Goal: Information Seeking & Learning: Learn about a topic

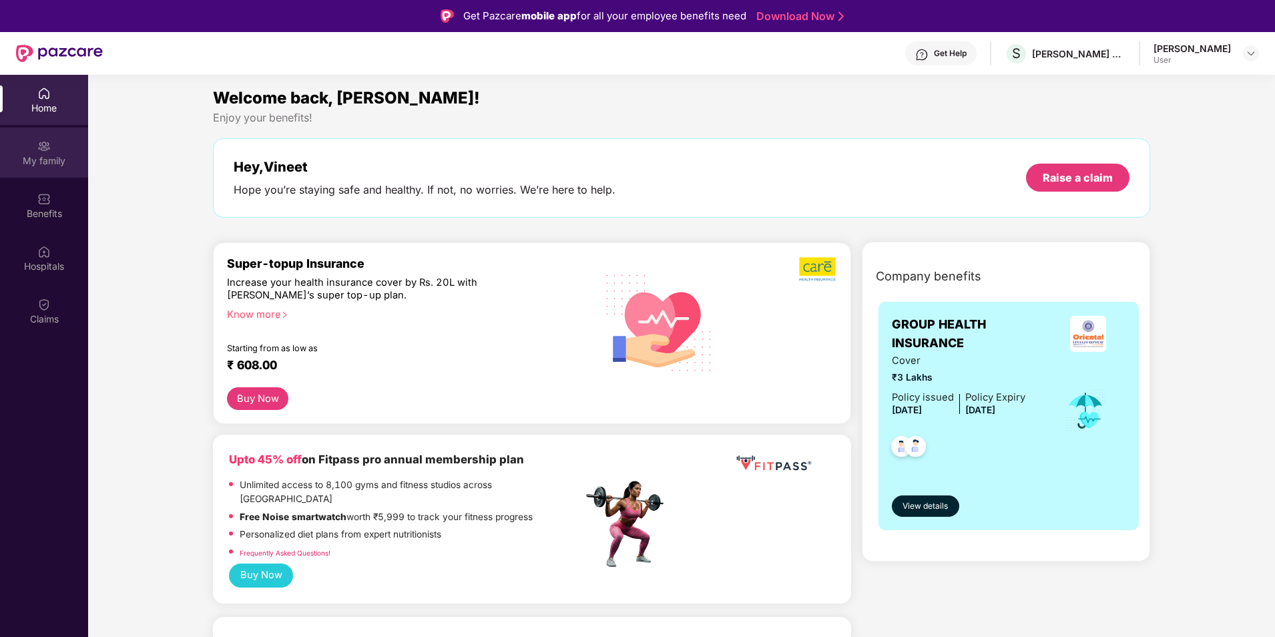
click at [46, 166] on div "My family" at bounding box center [44, 160] width 88 height 13
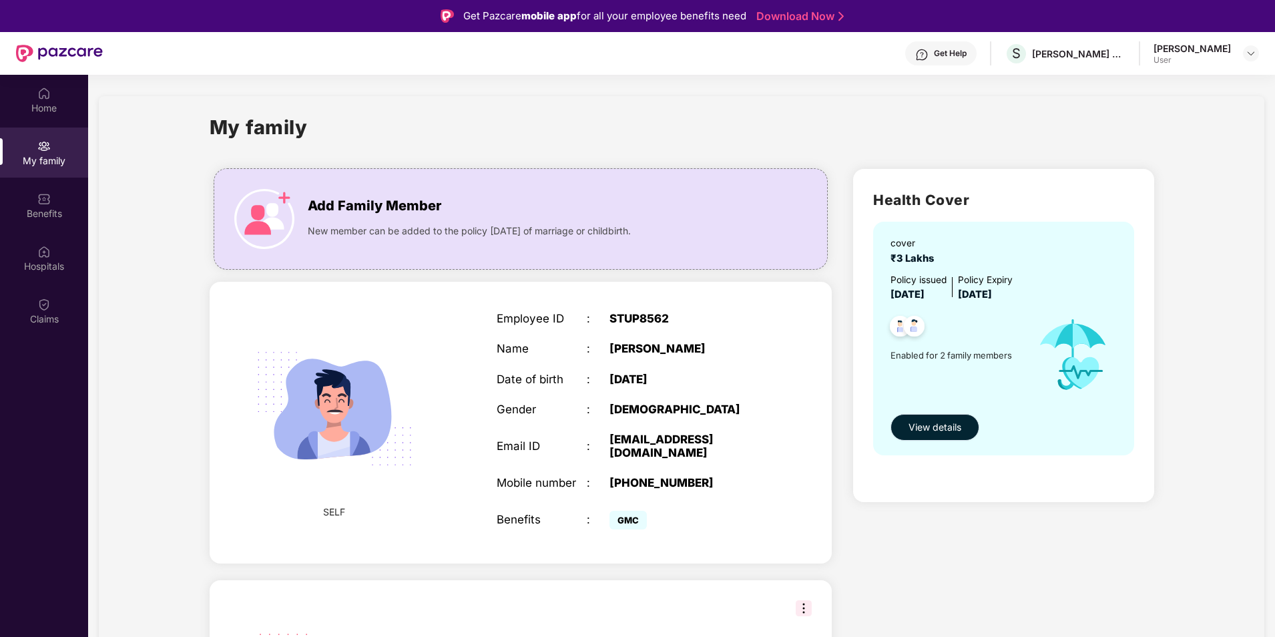
click at [942, 427] on span "View details" at bounding box center [934, 427] width 53 height 15
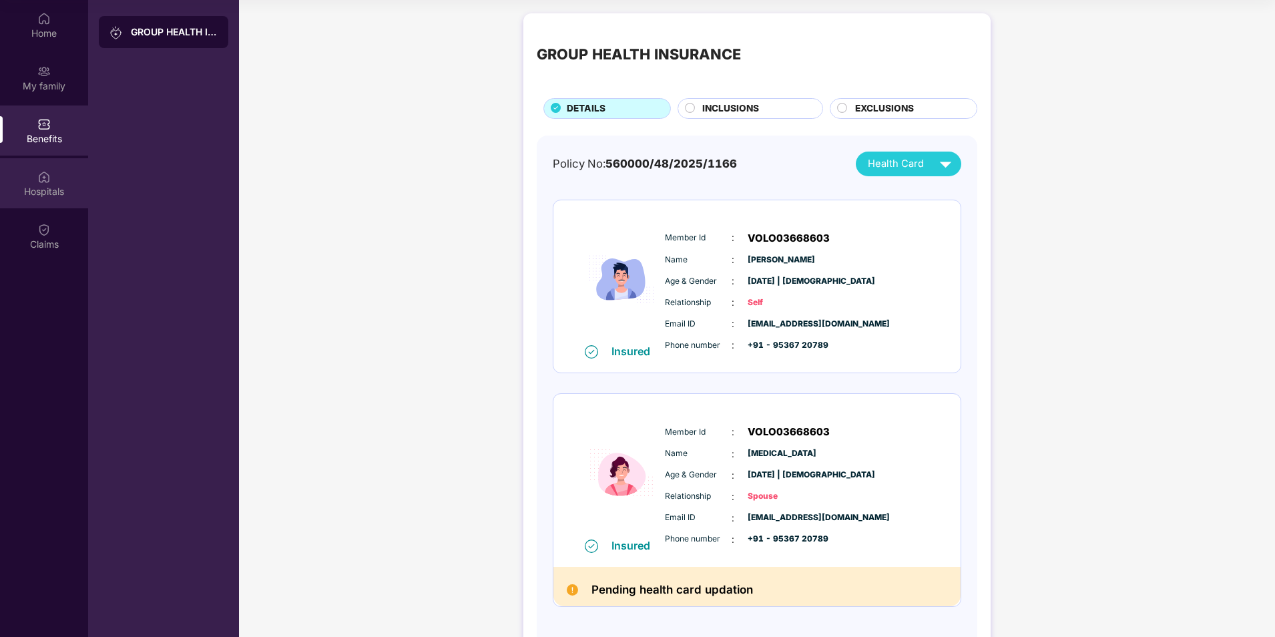
click at [60, 193] on div "Hospitals" at bounding box center [44, 191] width 88 height 13
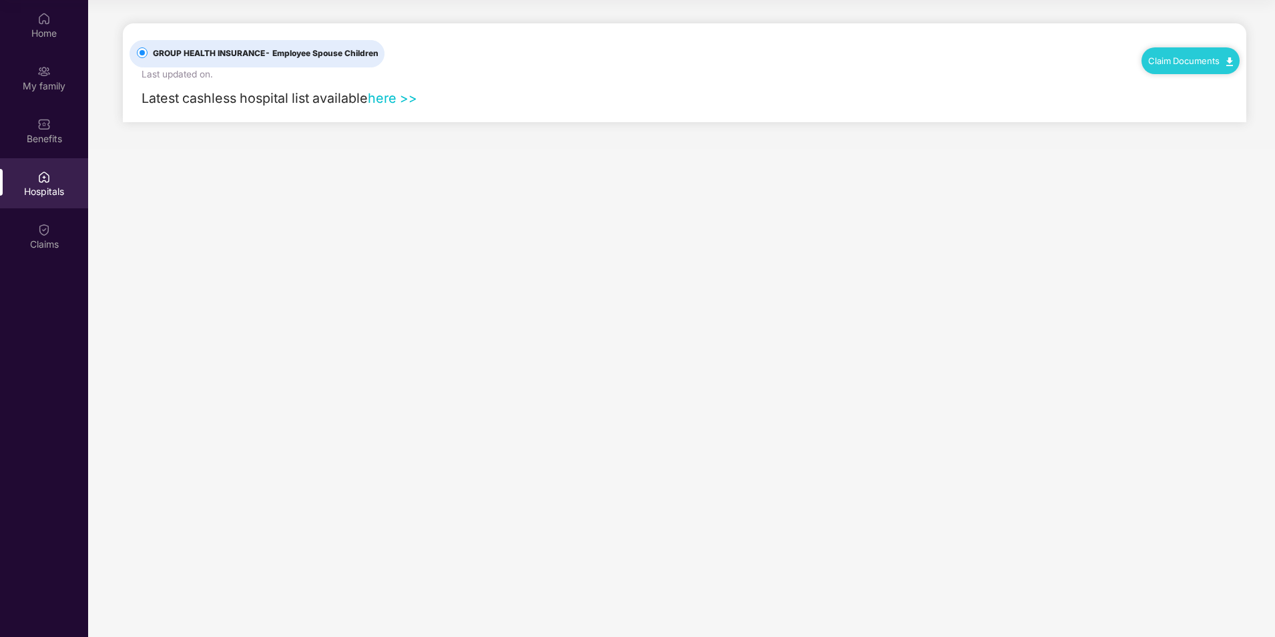
click at [397, 100] on link "here >>" at bounding box center [392, 98] width 49 height 16
click at [56, 85] on div "My family" at bounding box center [44, 85] width 88 height 13
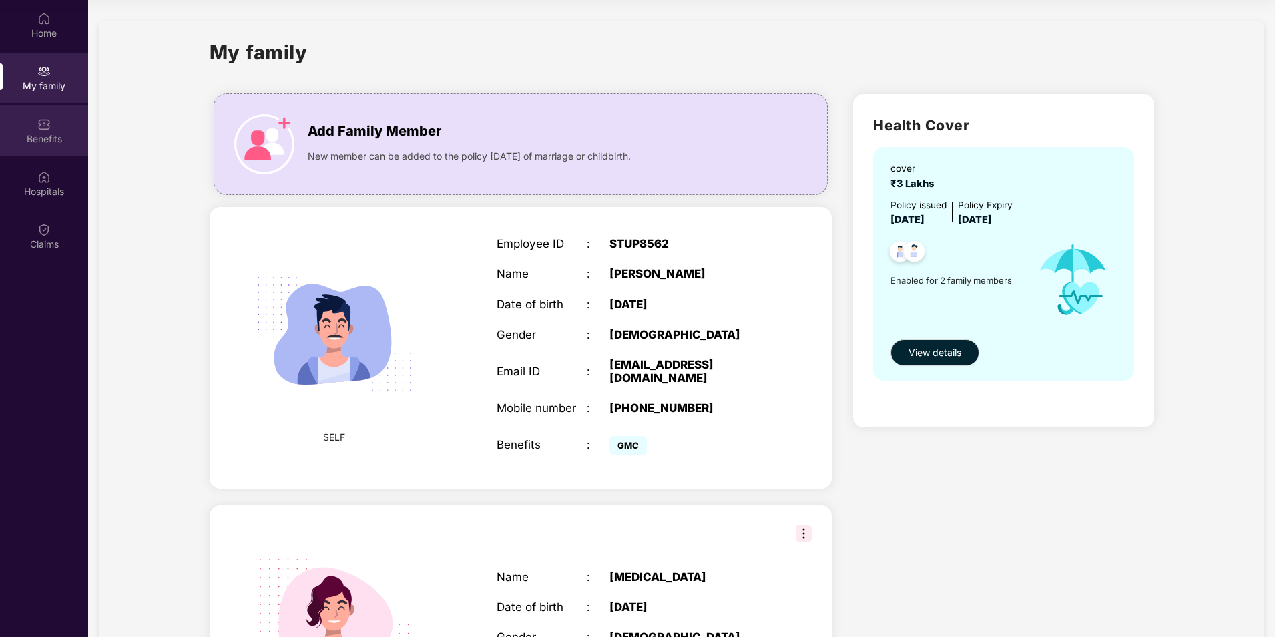
click at [48, 145] on div "Benefits" at bounding box center [44, 138] width 88 height 13
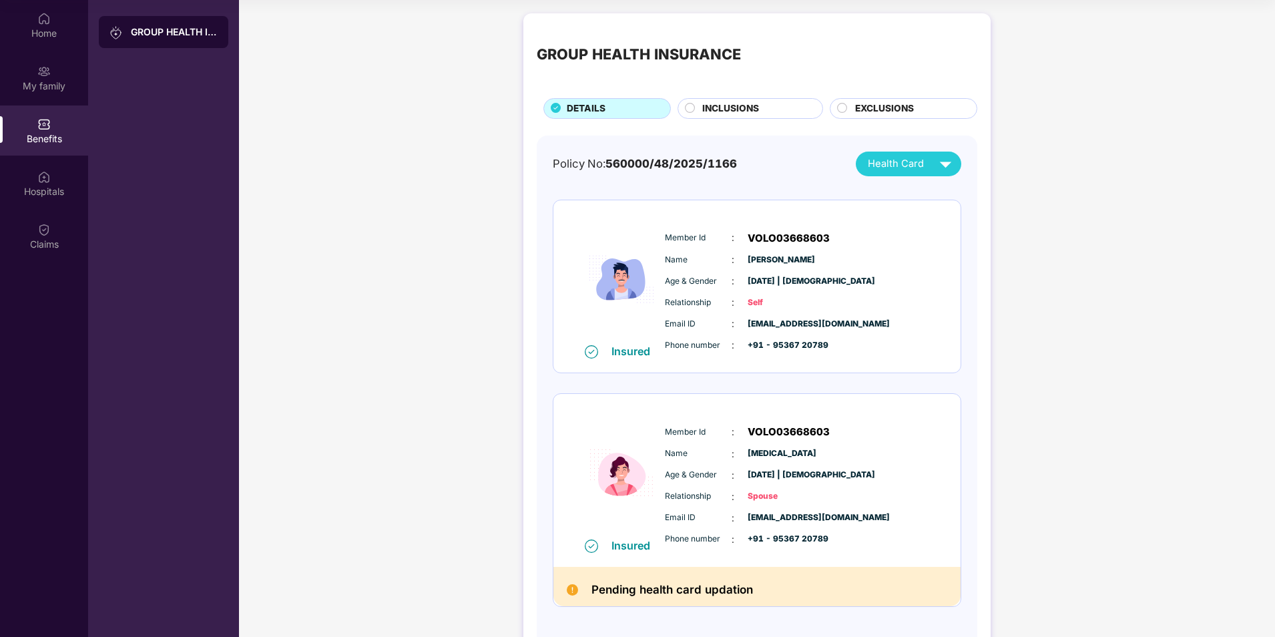
click at [760, 112] on div "INCLUSIONS" at bounding box center [755, 109] width 120 height 17
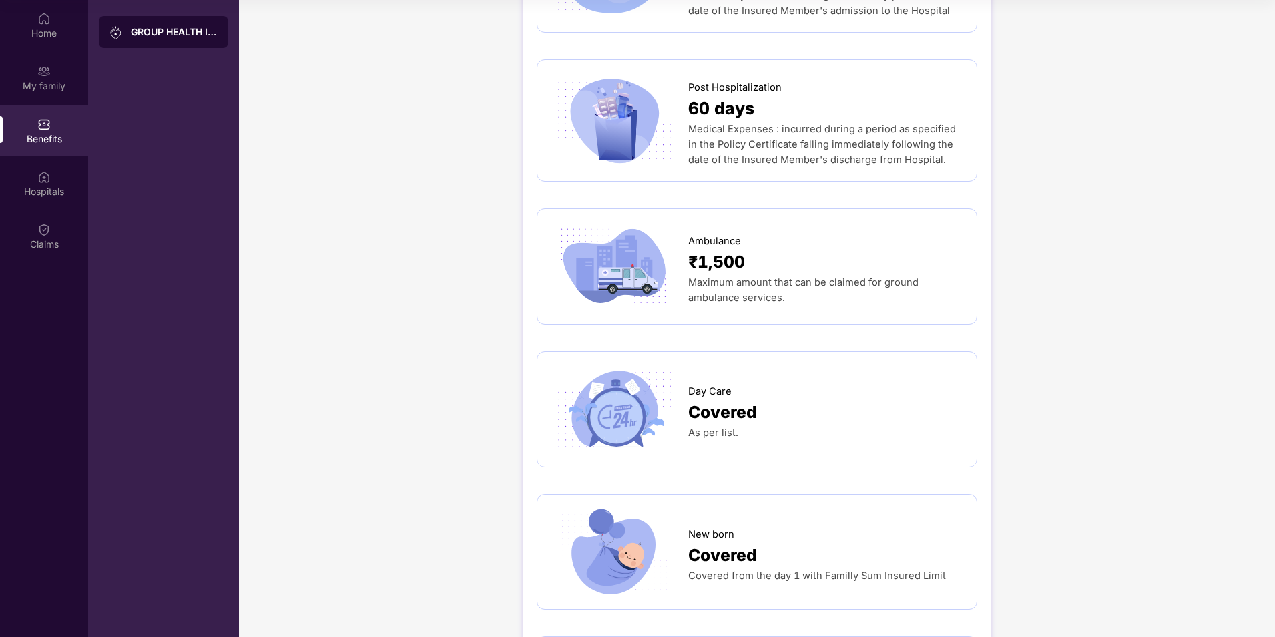
scroll to position [934, 0]
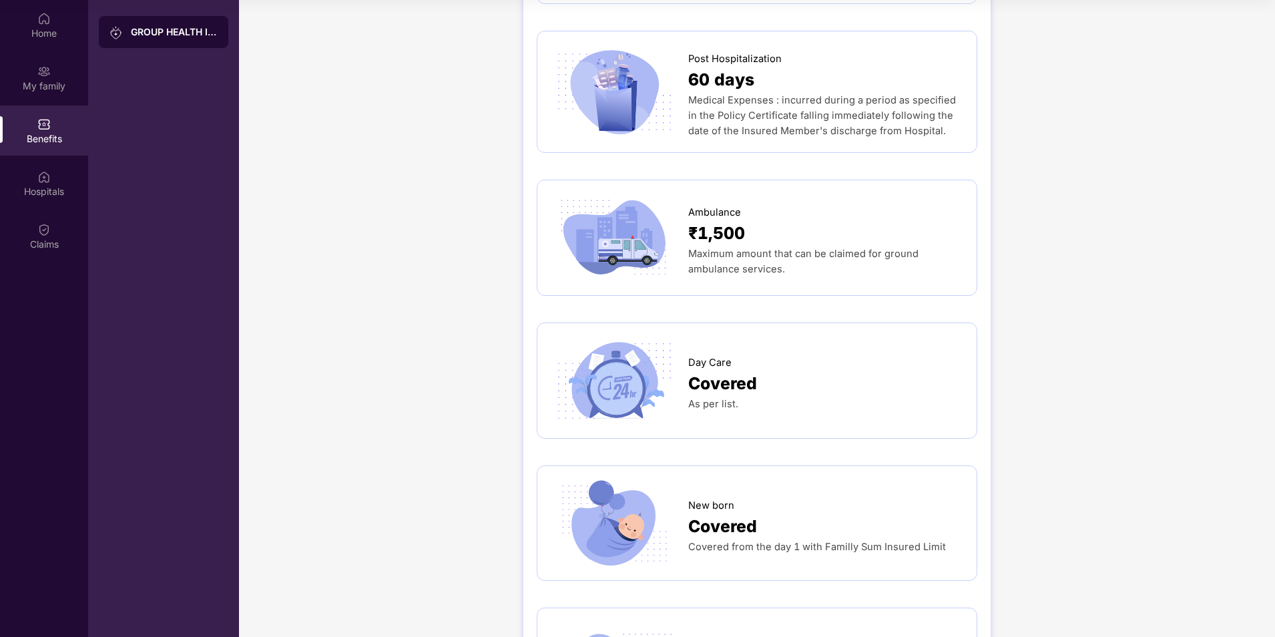
click at [713, 370] on span "Covered" at bounding box center [722, 383] width 69 height 26
click at [717, 398] on span "As per list." at bounding box center [713, 404] width 50 height 12
click at [767, 348] on div "Day Care" at bounding box center [825, 359] width 275 height 22
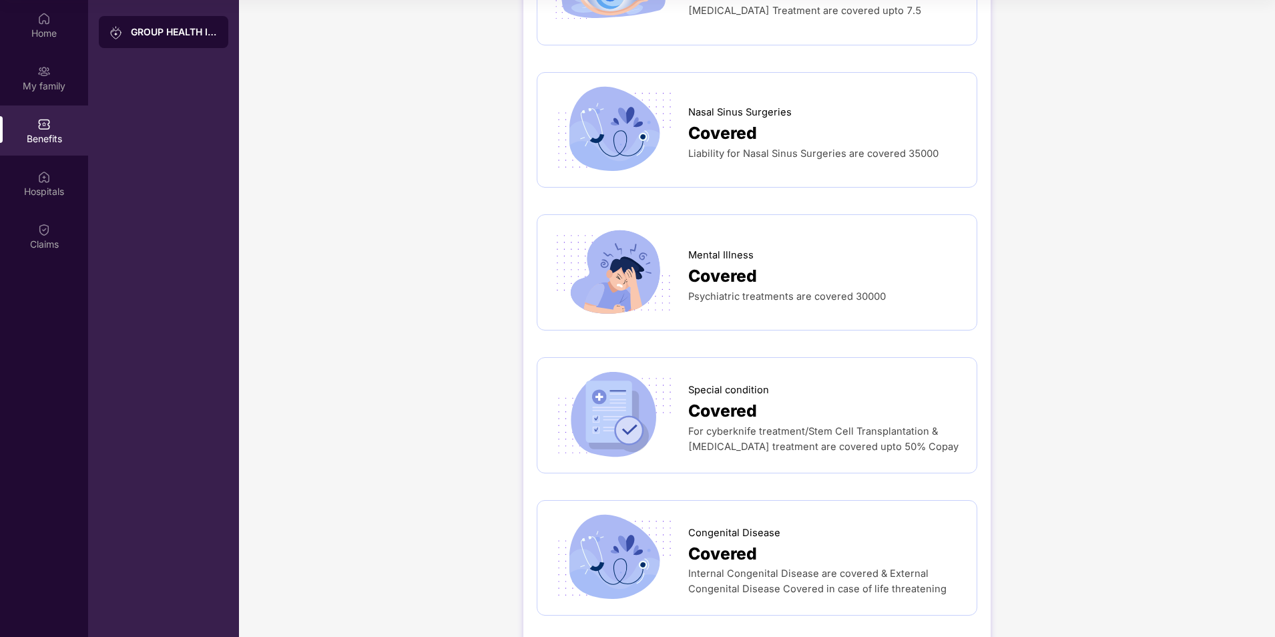
scroll to position [1615, 0]
click at [619, 369] on img at bounding box center [614, 413] width 126 height 88
click at [631, 396] on img at bounding box center [614, 413] width 126 height 88
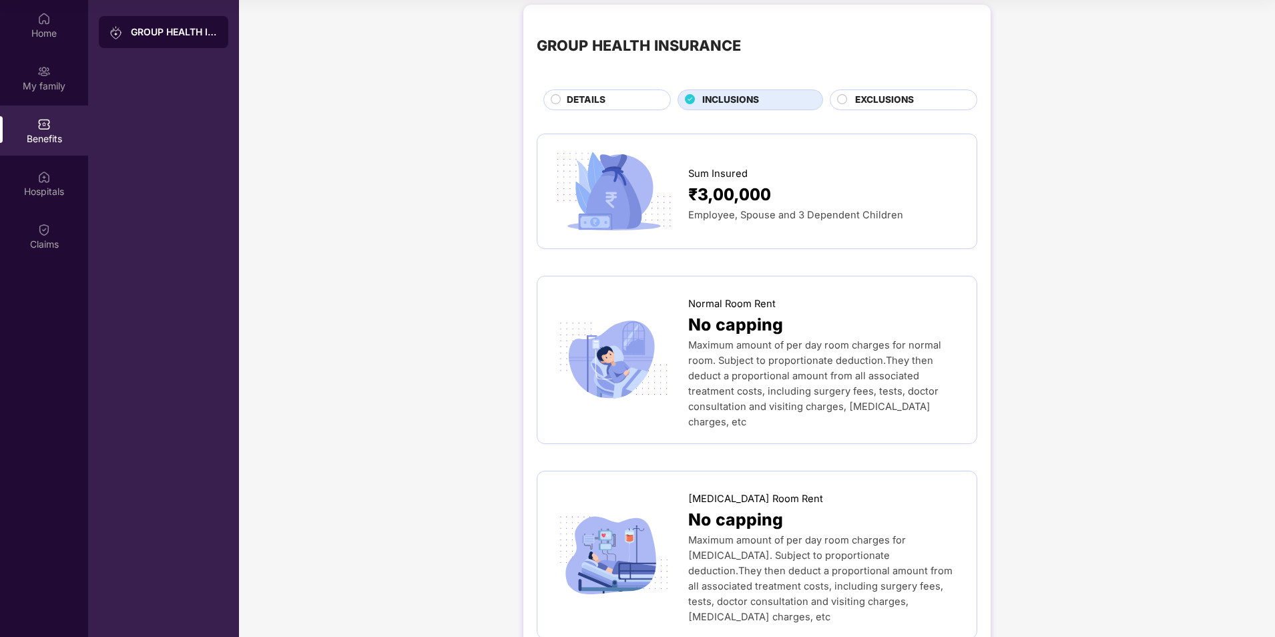
scroll to position [0, 0]
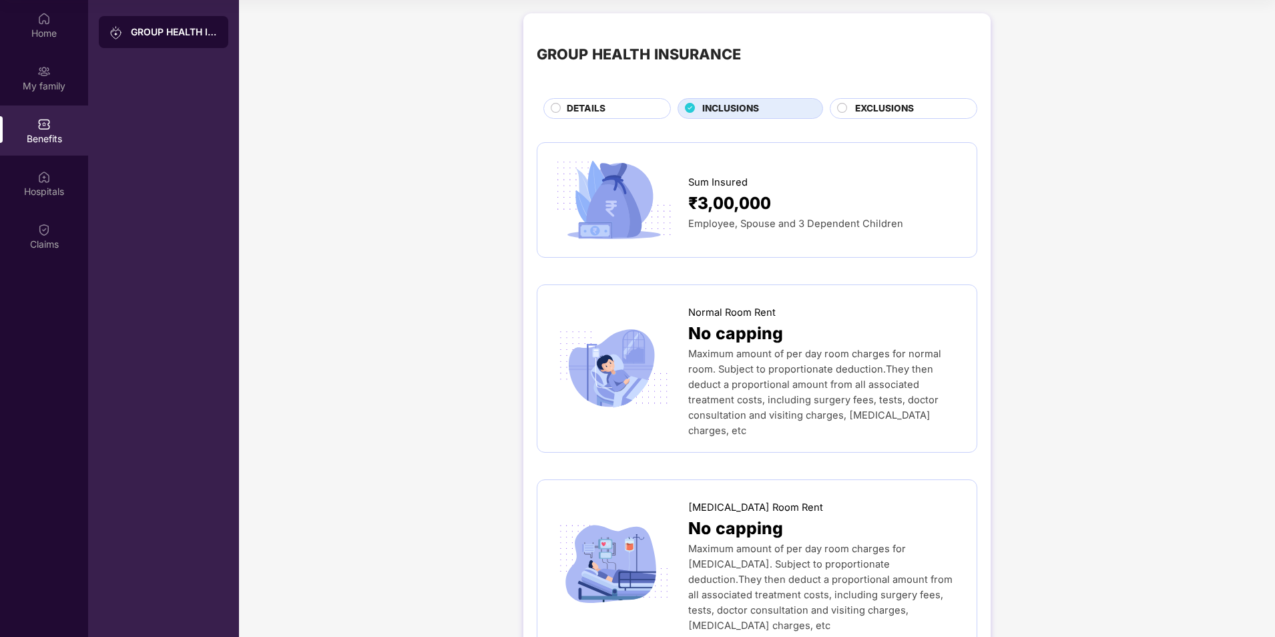
click at [886, 113] on span "EXCLUSIONS" at bounding box center [884, 108] width 59 height 15
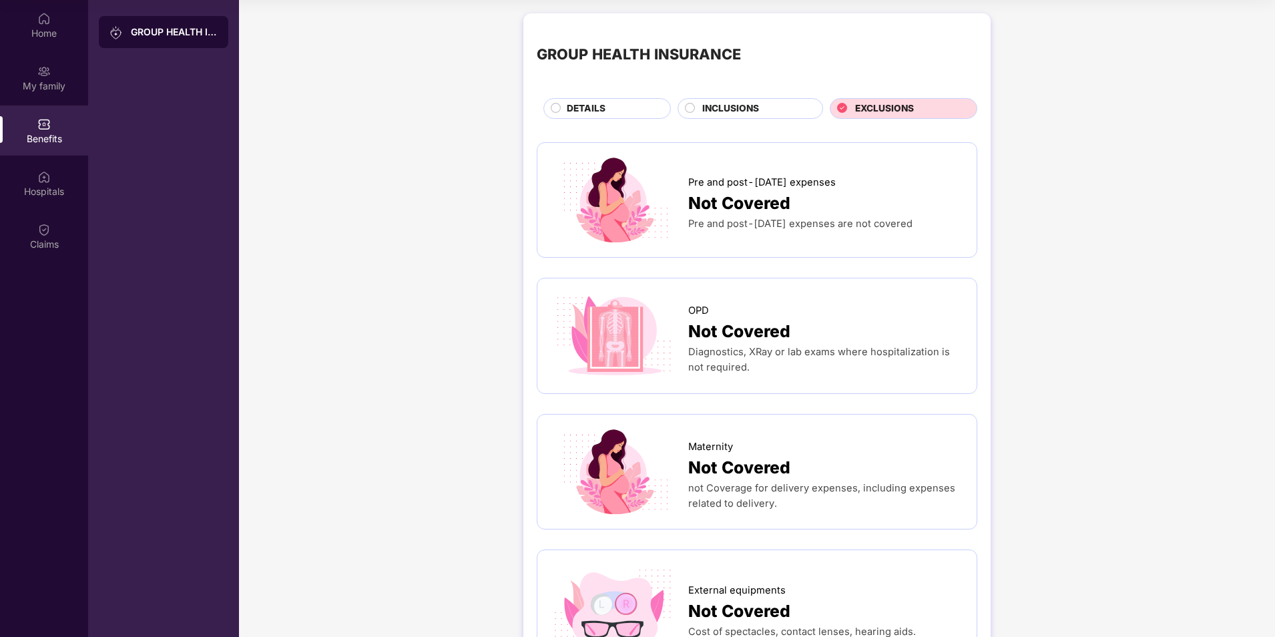
click at [751, 114] on span "INCLUSIONS" at bounding box center [730, 108] width 57 height 15
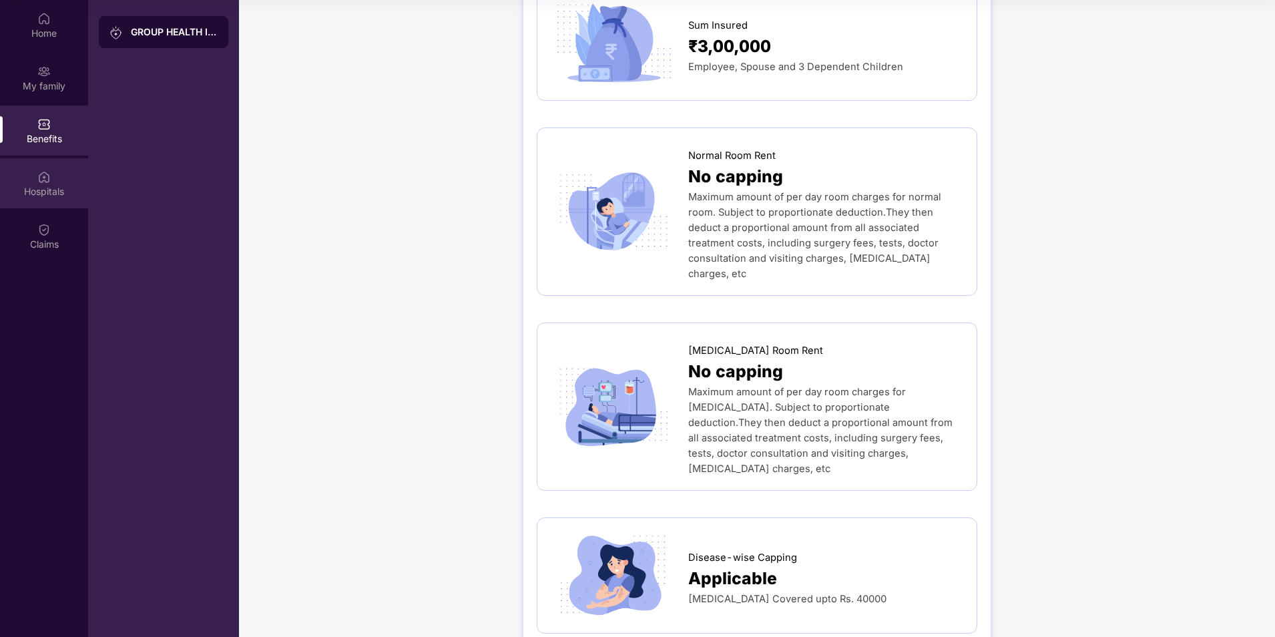
scroll to position [133, 0]
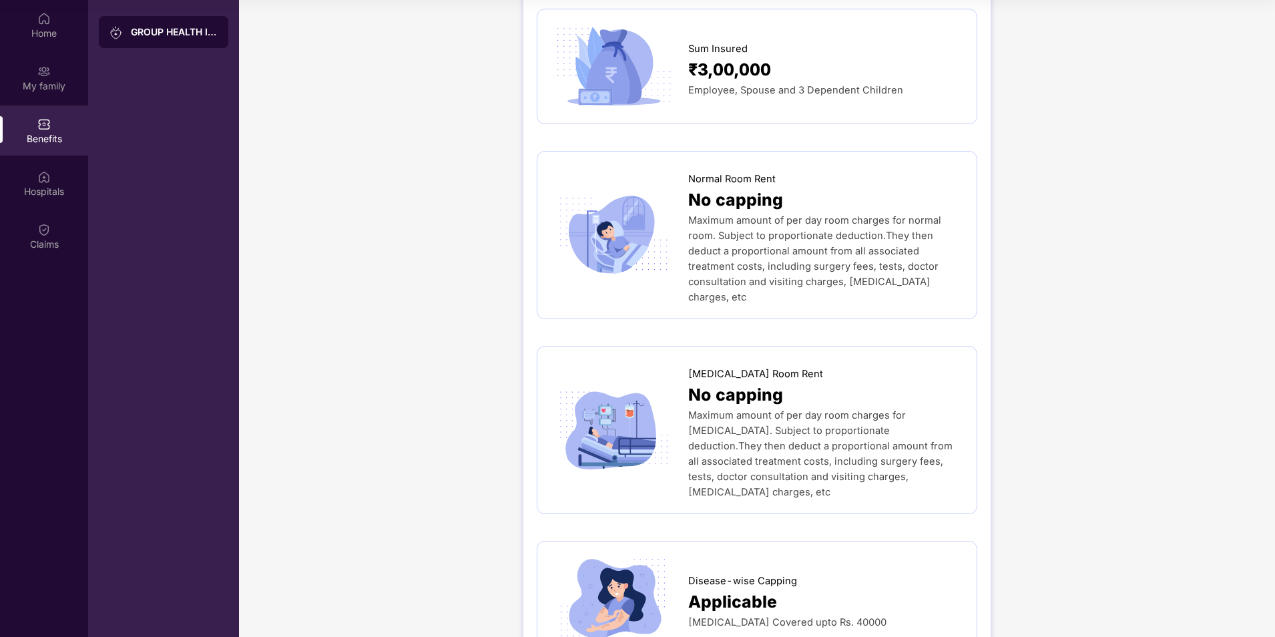
click at [51, 131] on div "Benefits" at bounding box center [44, 130] width 88 height 50
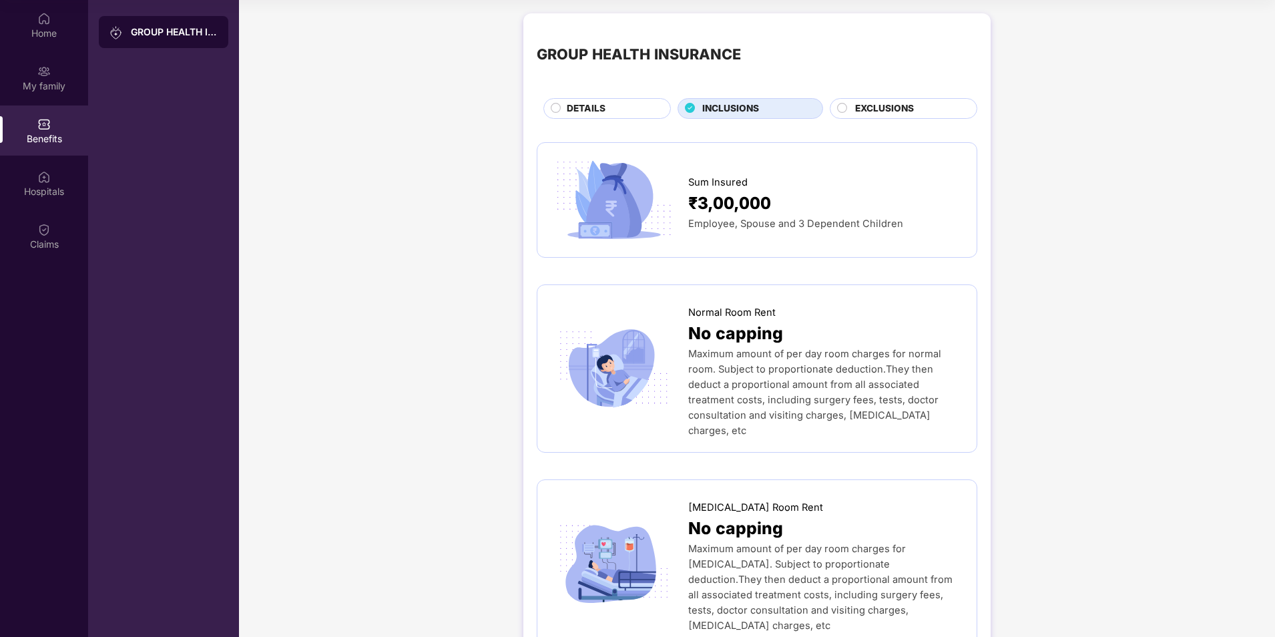
scroll to position [0, 0]
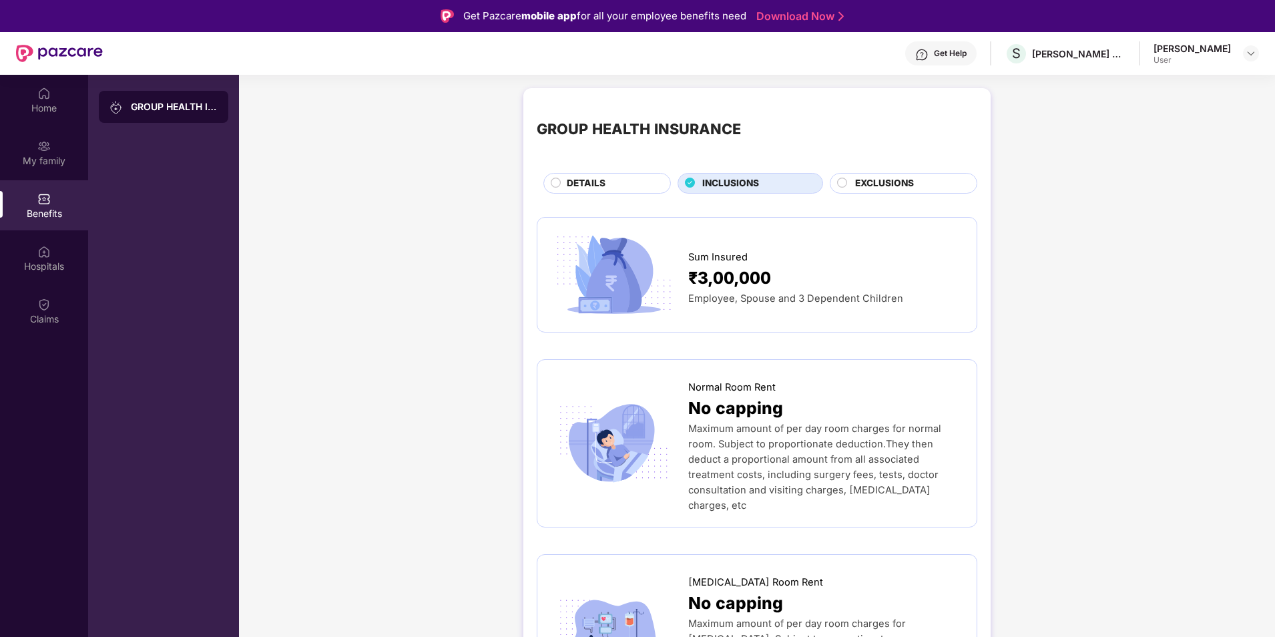
click at [907, 186] on span "EXCLUSIONS" at bounding box center [884, 183] width 59 height 15
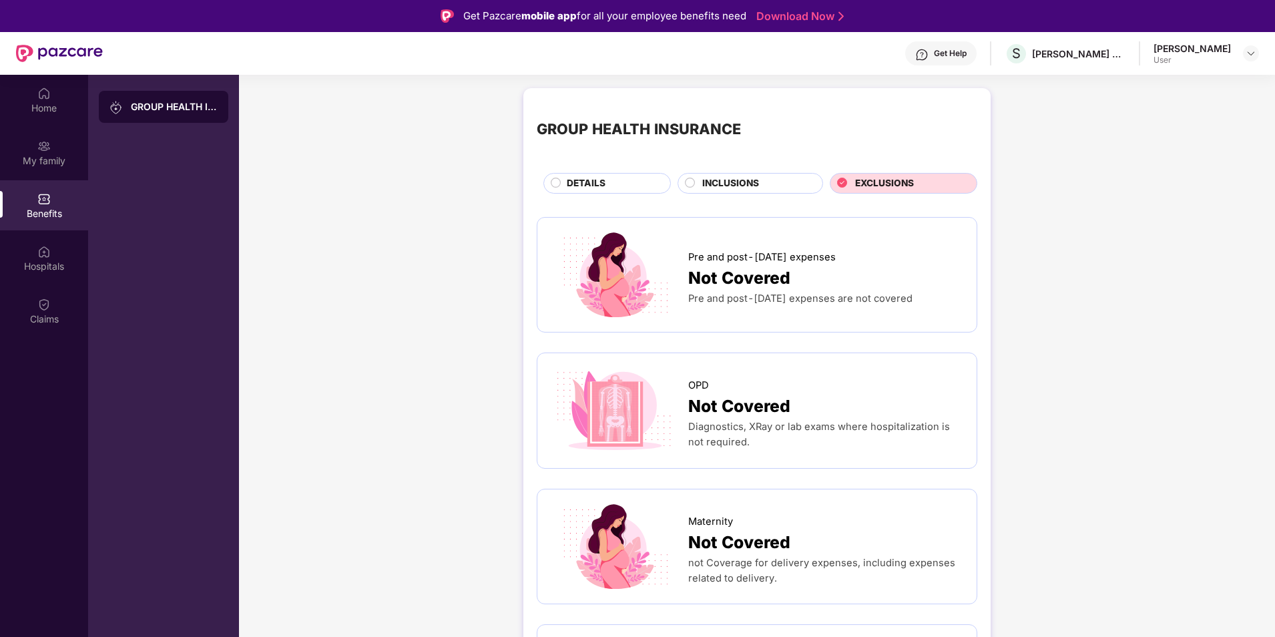
click at [747, 186] on span "INCLUSIONS" at bounding box center [730, 183] width 57 height 15
